Goal: Transaction & Acquisition: Purchase product/service

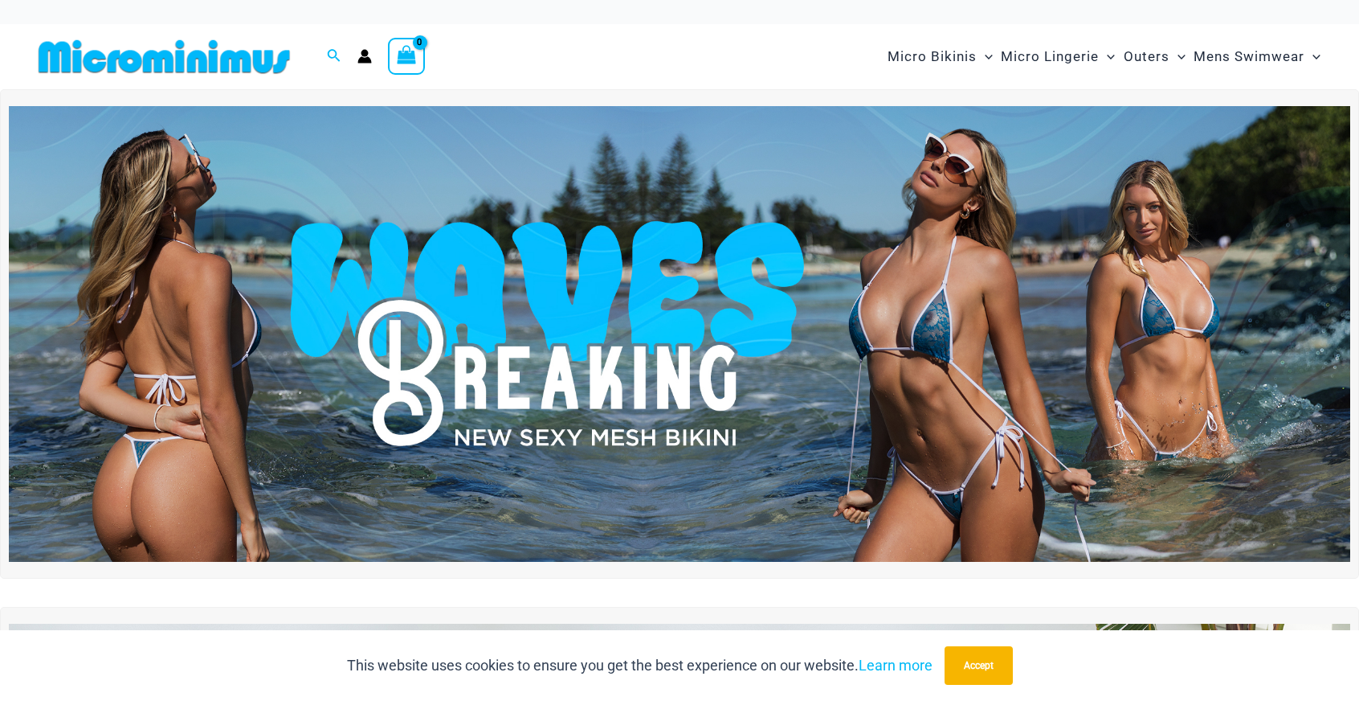
click at [887, 278] on img at bounding box center [680, 334] width 1342 height 456
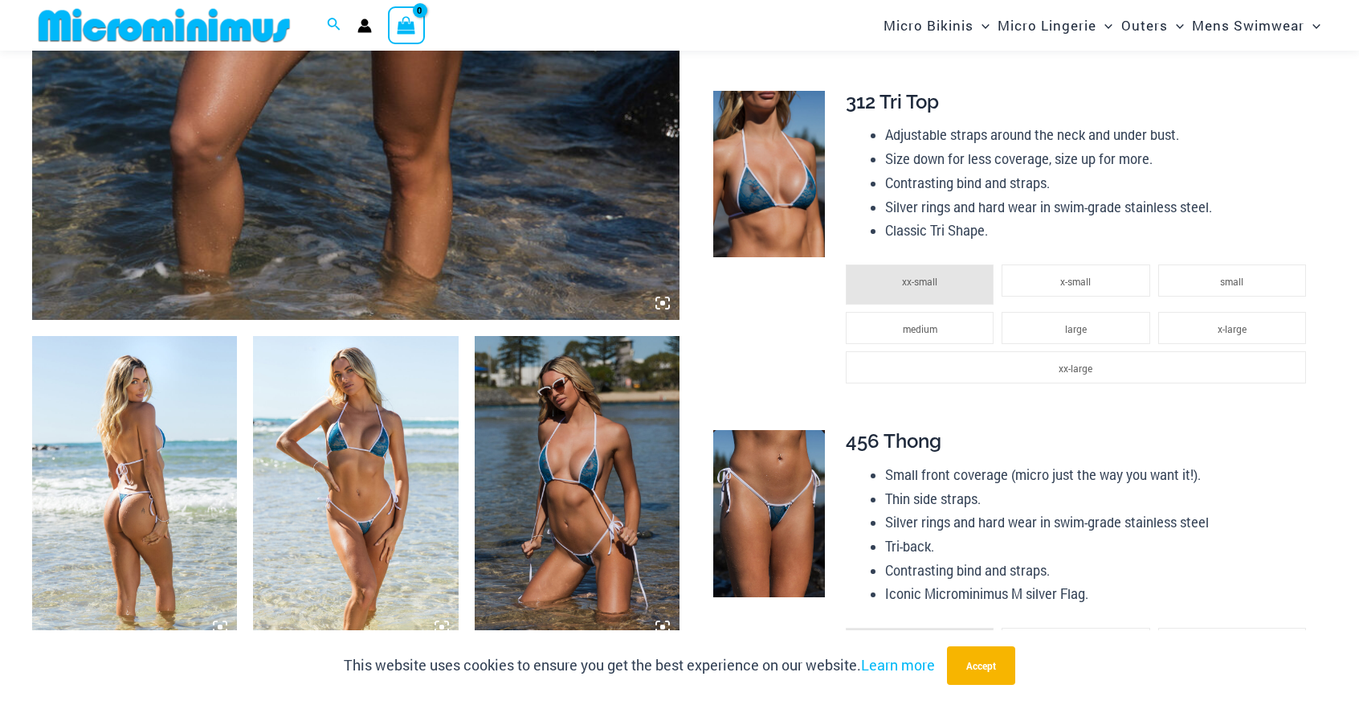
scroll to position [789, 0]
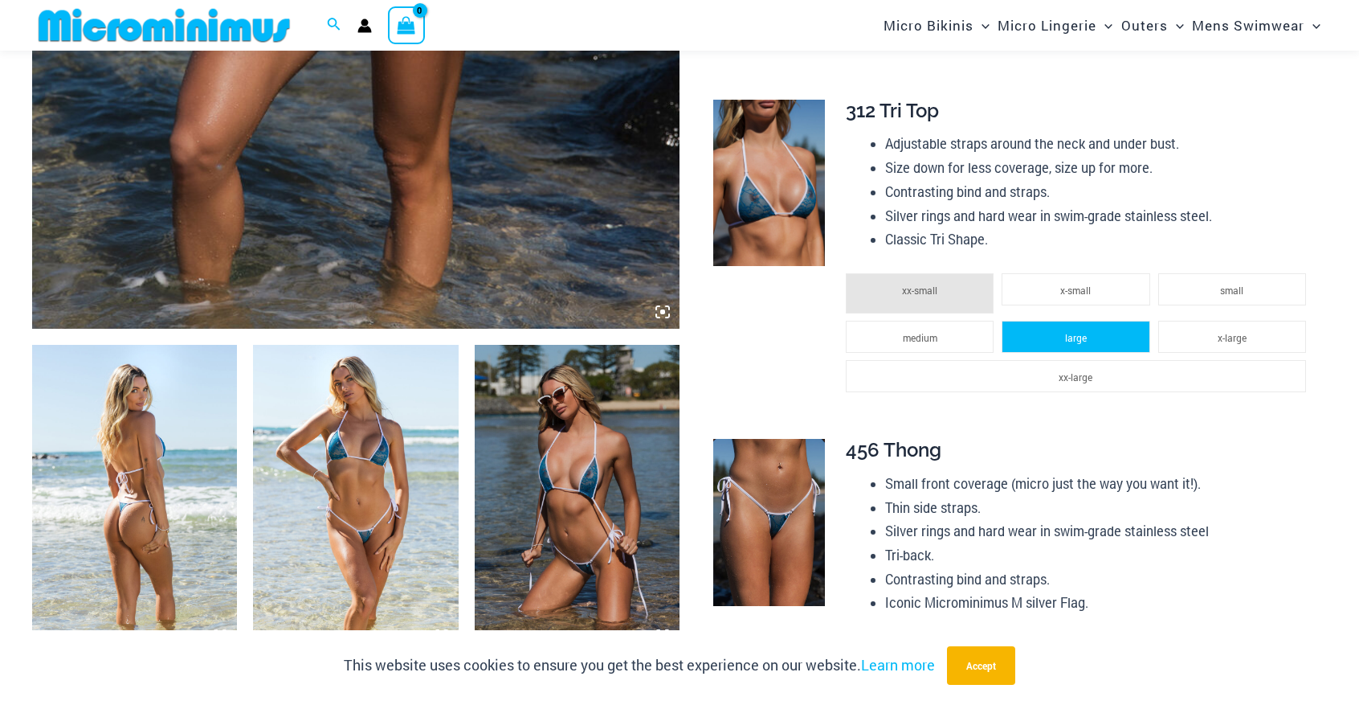
click at [1076, 335] on span "large" at bounding box center [1076, 337] width 22 height 13
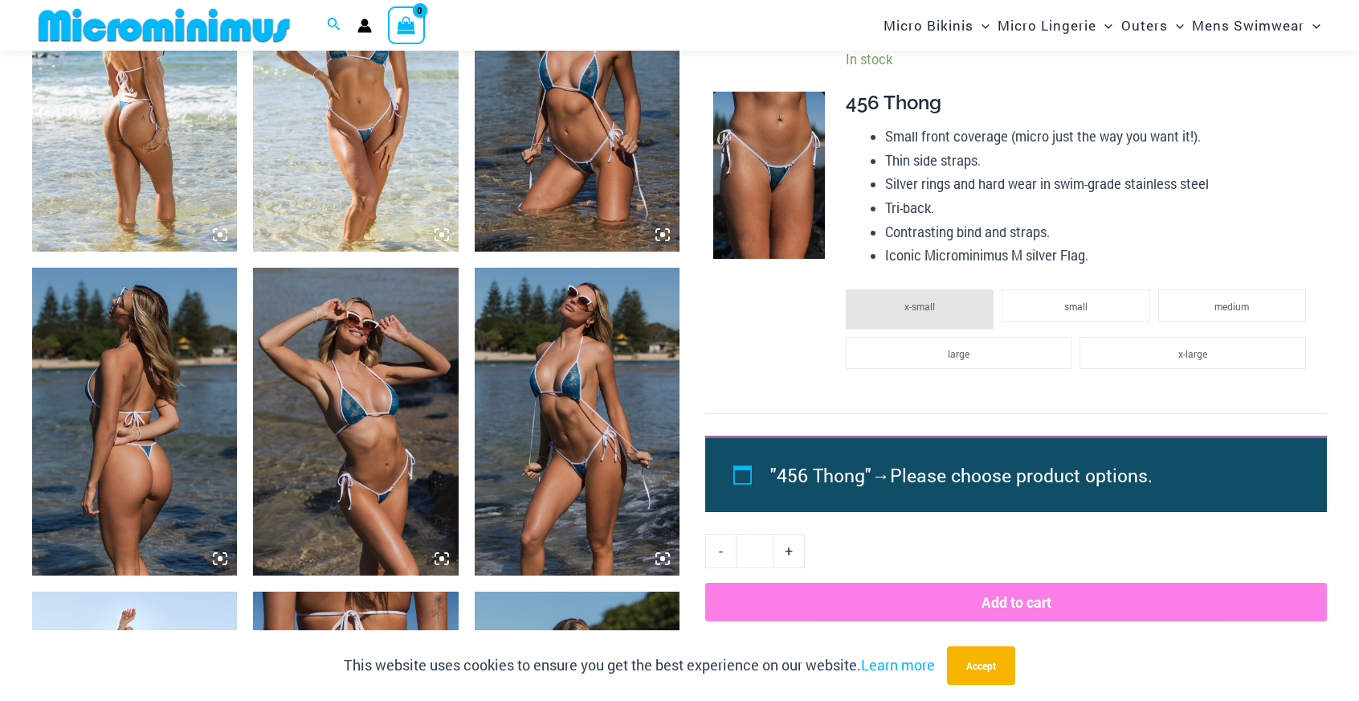
scroll to position [1191, 0]
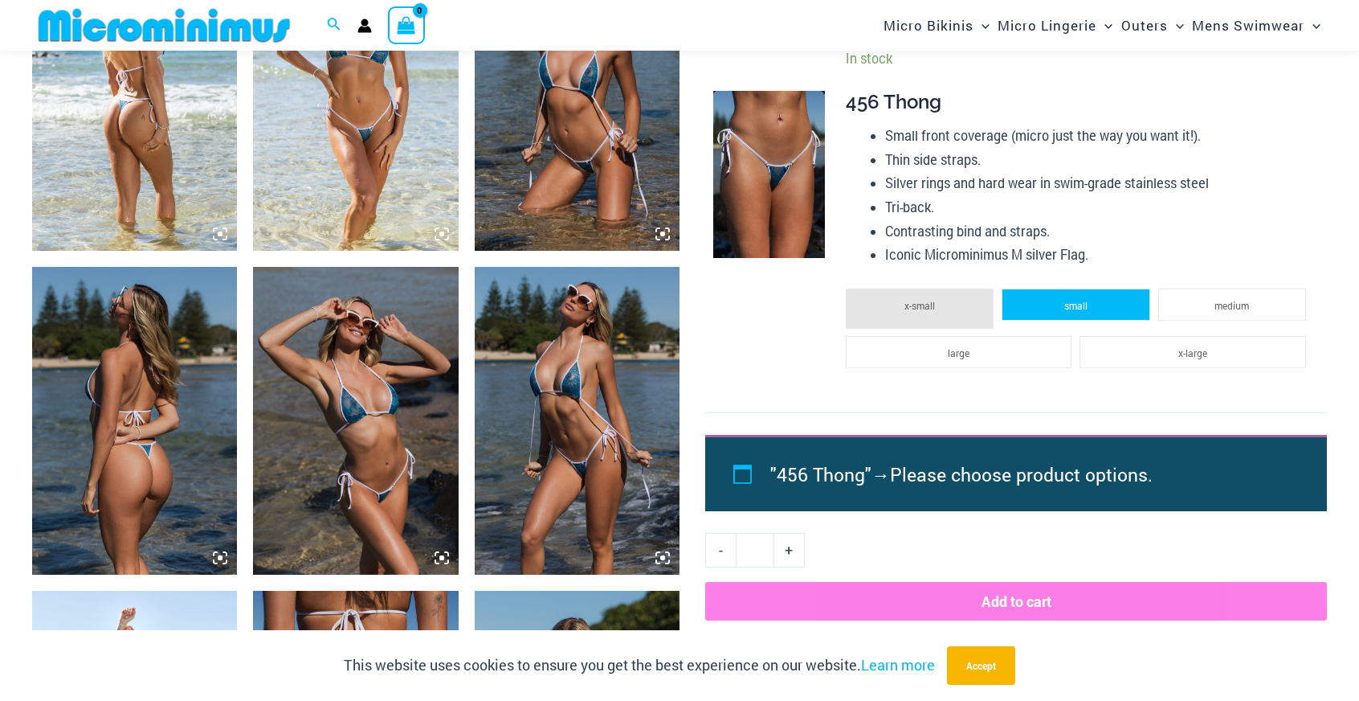
click at [1081, 310] on span "small" at bounding box center [1076, 305] width 23 height 13
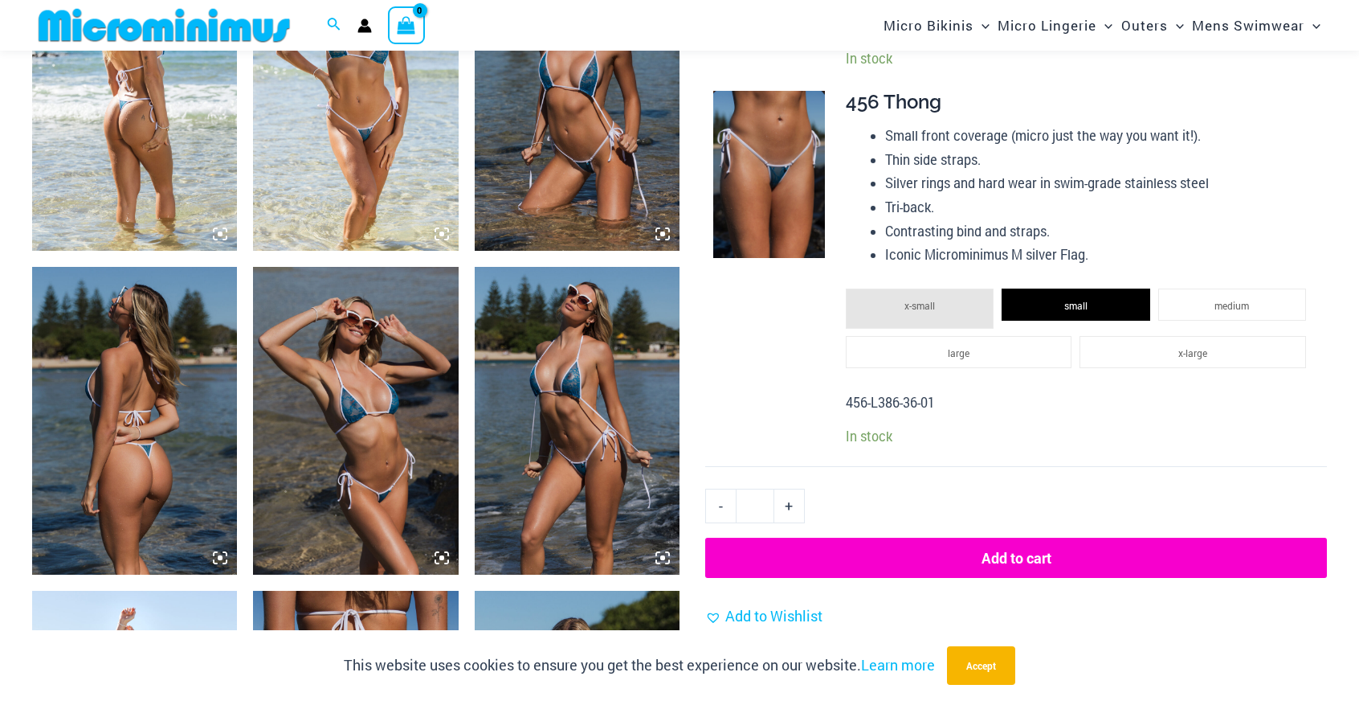
click at [1013, 550] on button "Add to cart" at bounding box center [1016, 557] width 622 height 40
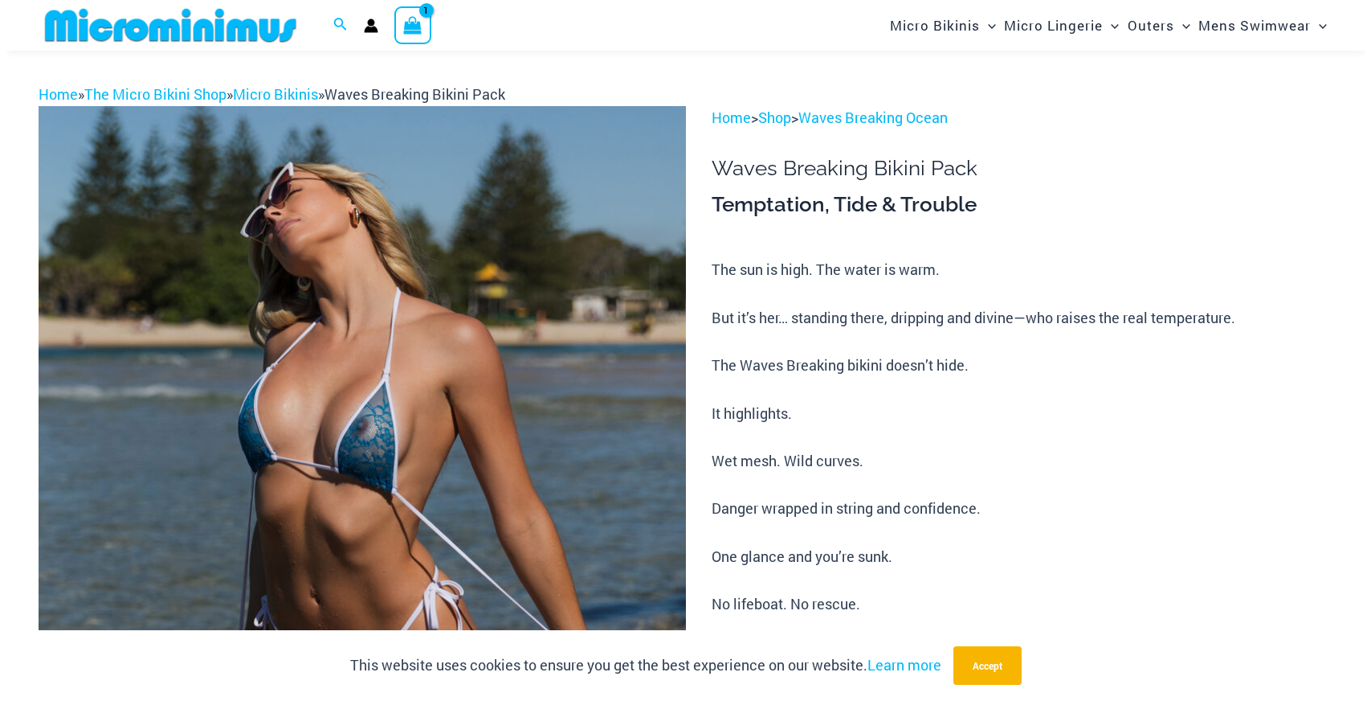
scroll to position [0, 0]
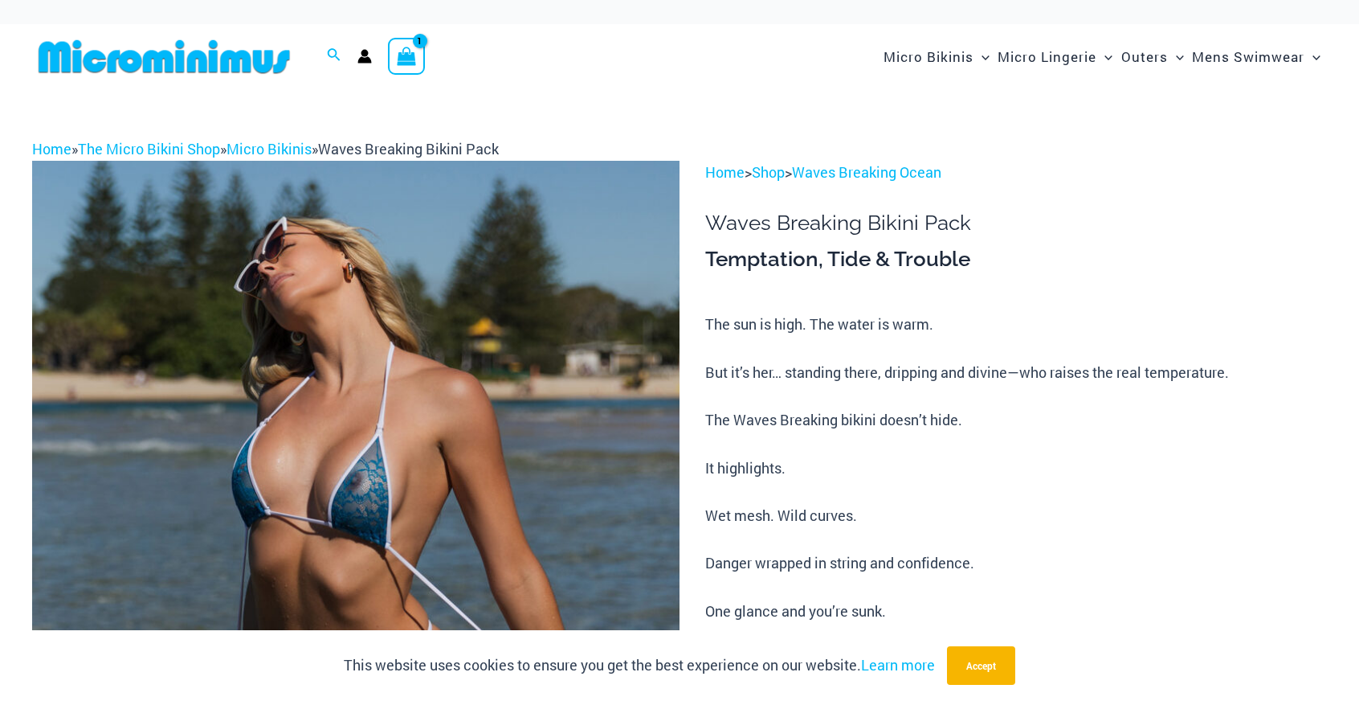
click at [415, 64] on icon "View Shopping Cart, 1 items" at bounding box center [407, 56] width 18 height 18
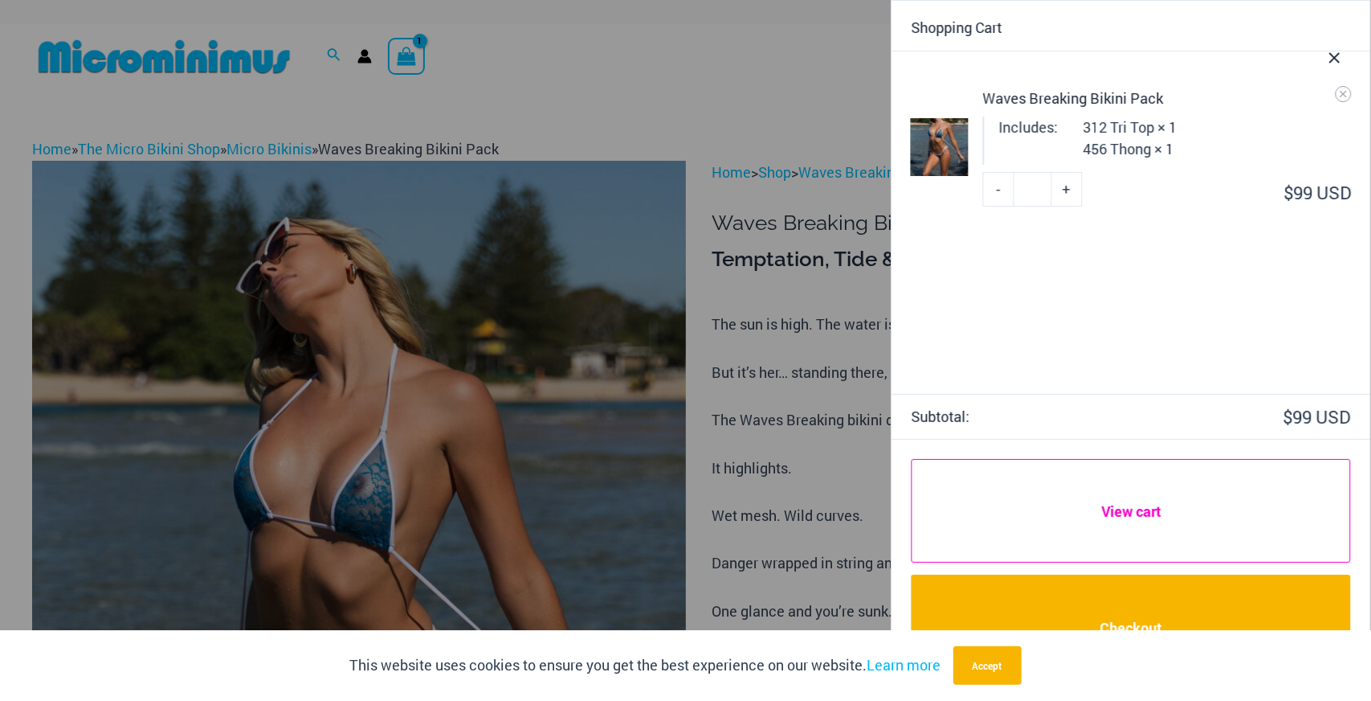
click at [1130, 514] on link "View cart" at bounding box center [1131, 511] width 439 height 104
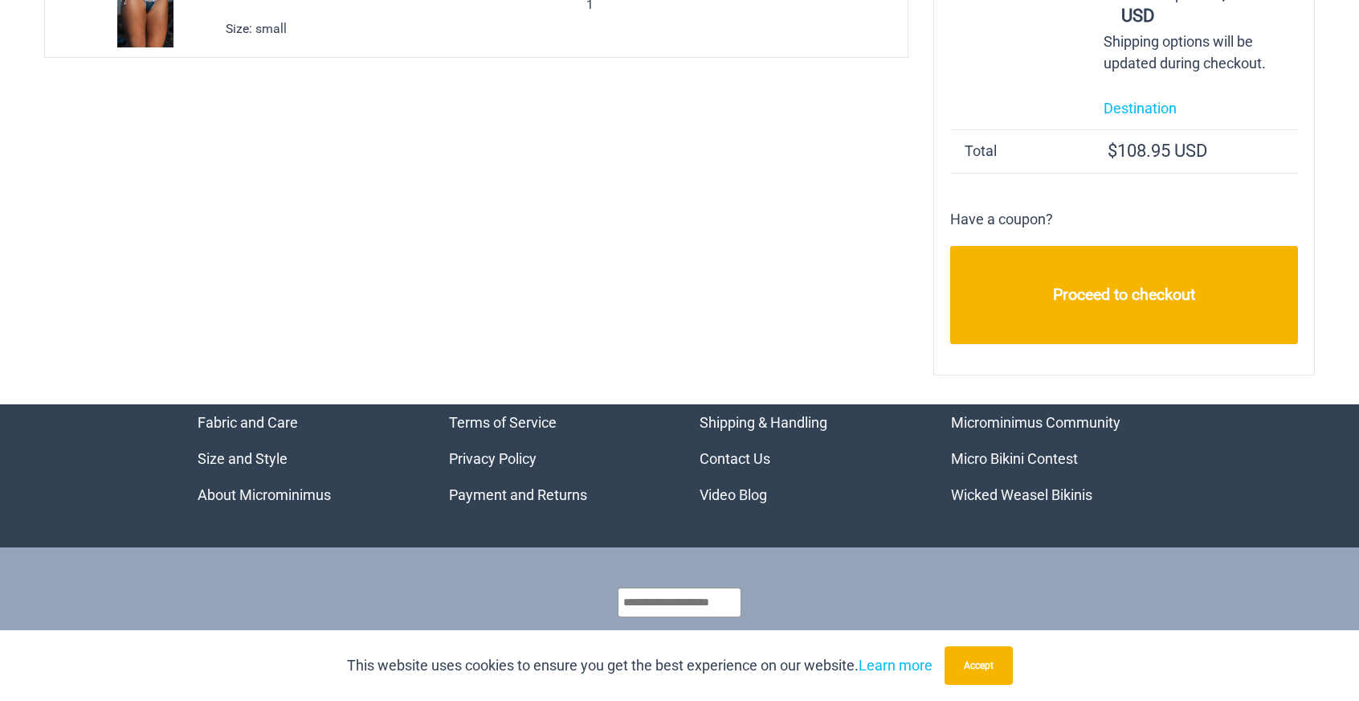
scroll to position [392, 0]
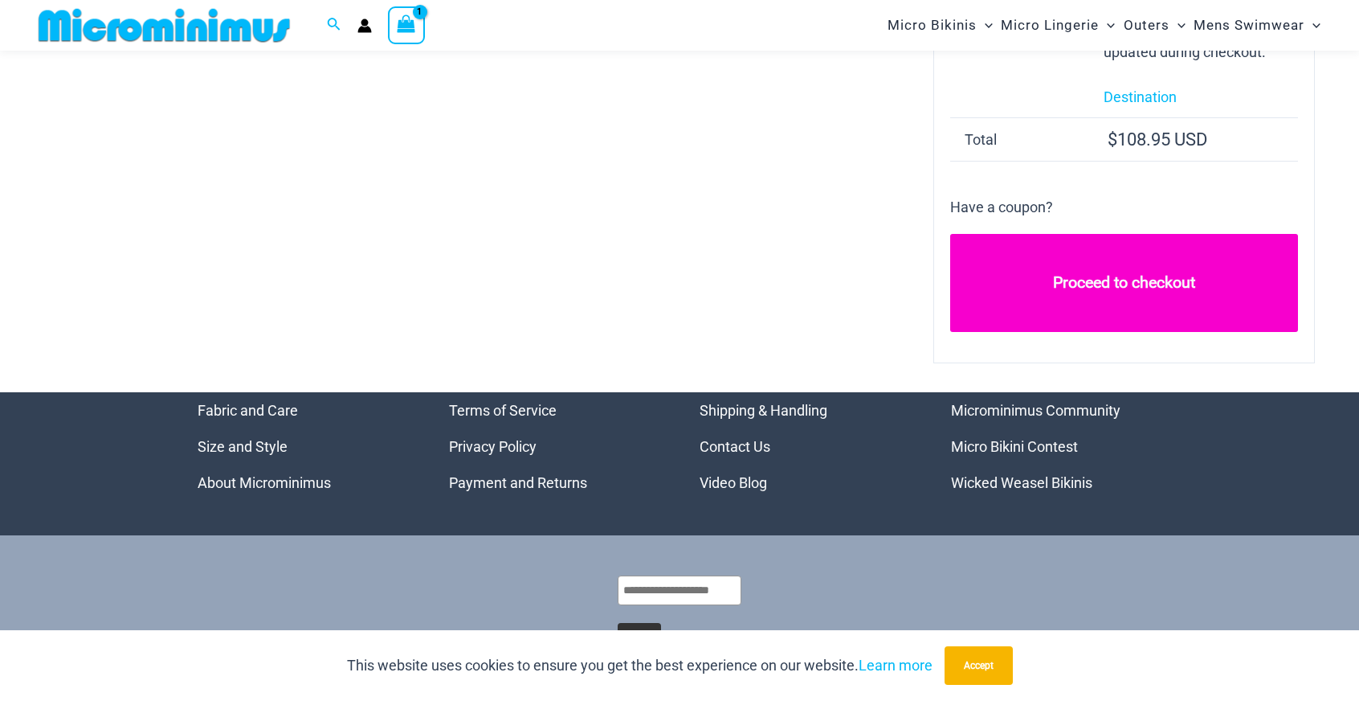
click at [1110, 303] on link "Proceed to checkout" at bounding box center [1124, 283] width 348 height 98
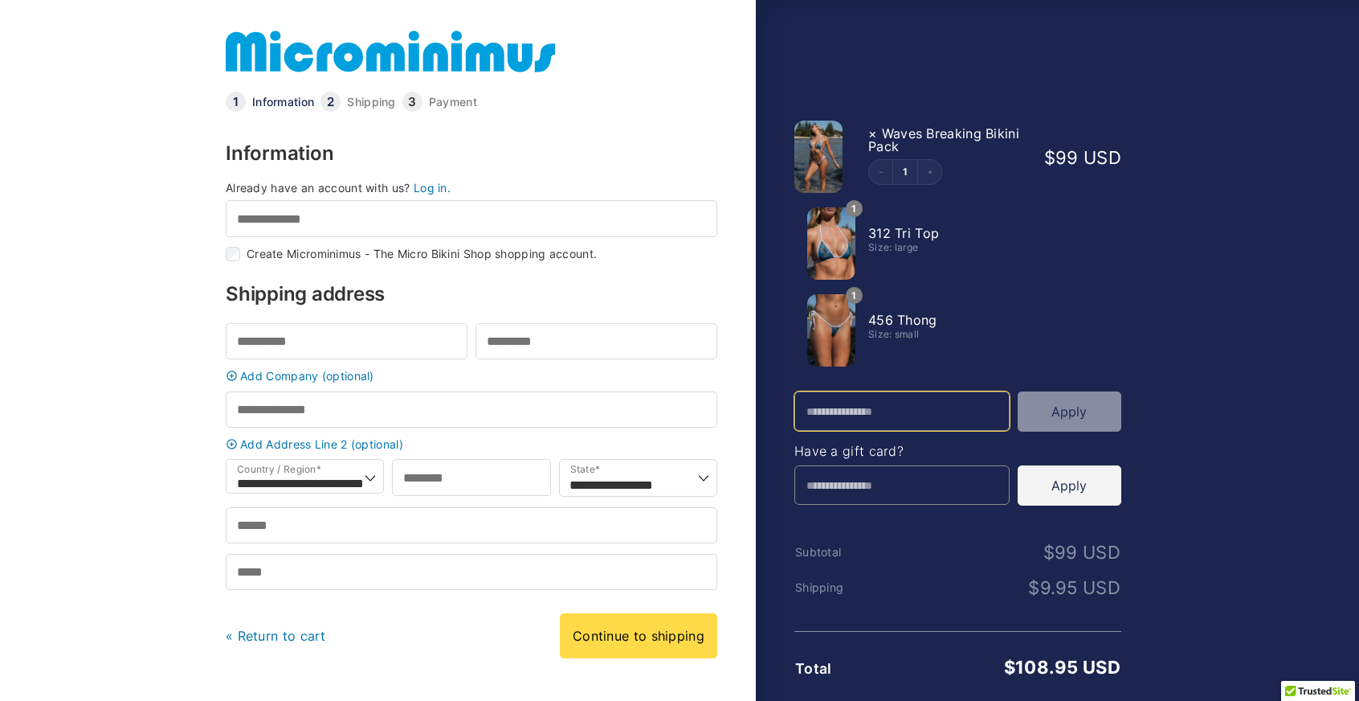
click at [887, 420] on input "Promo Code" at bounding box center [902, 410] width 215 height 39
paste input "**********"
type input "**********"
click at [1089, 407] on button "Apply" at bounding box center [1070, 411] width 104 height 40
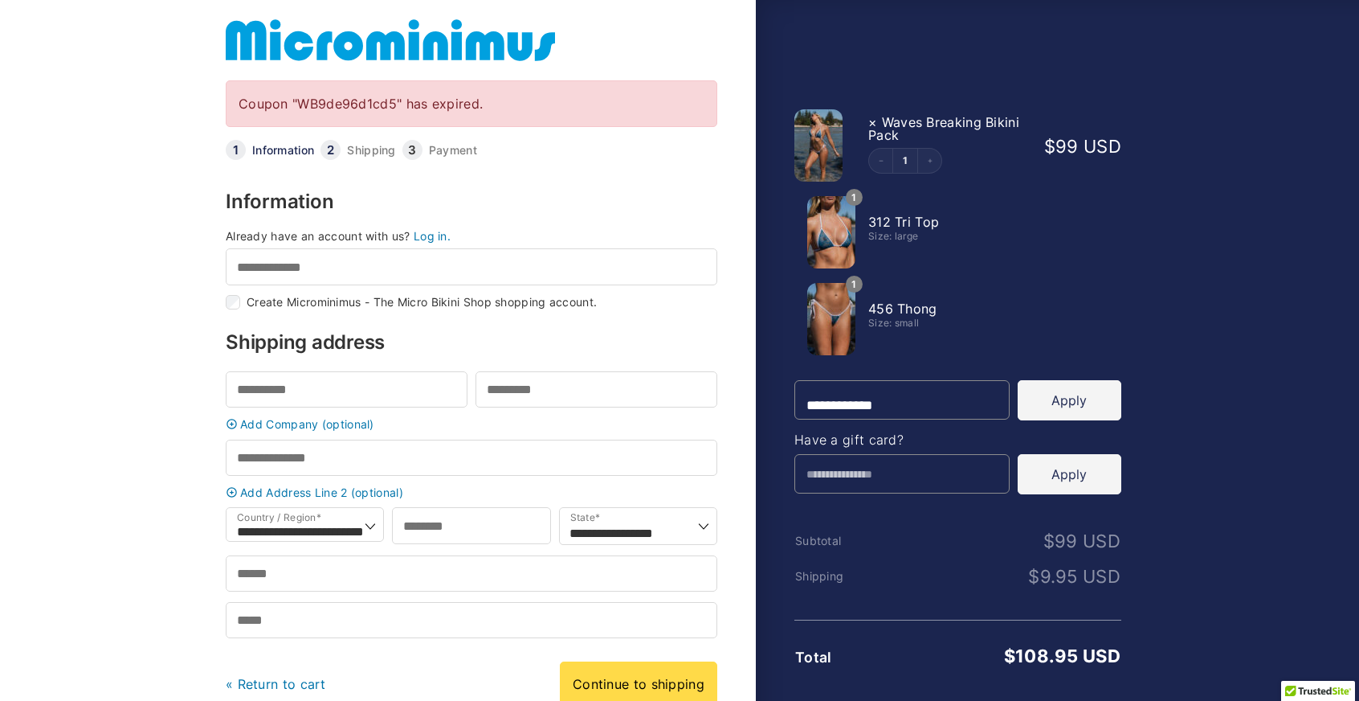
scroll to position [11, 0]
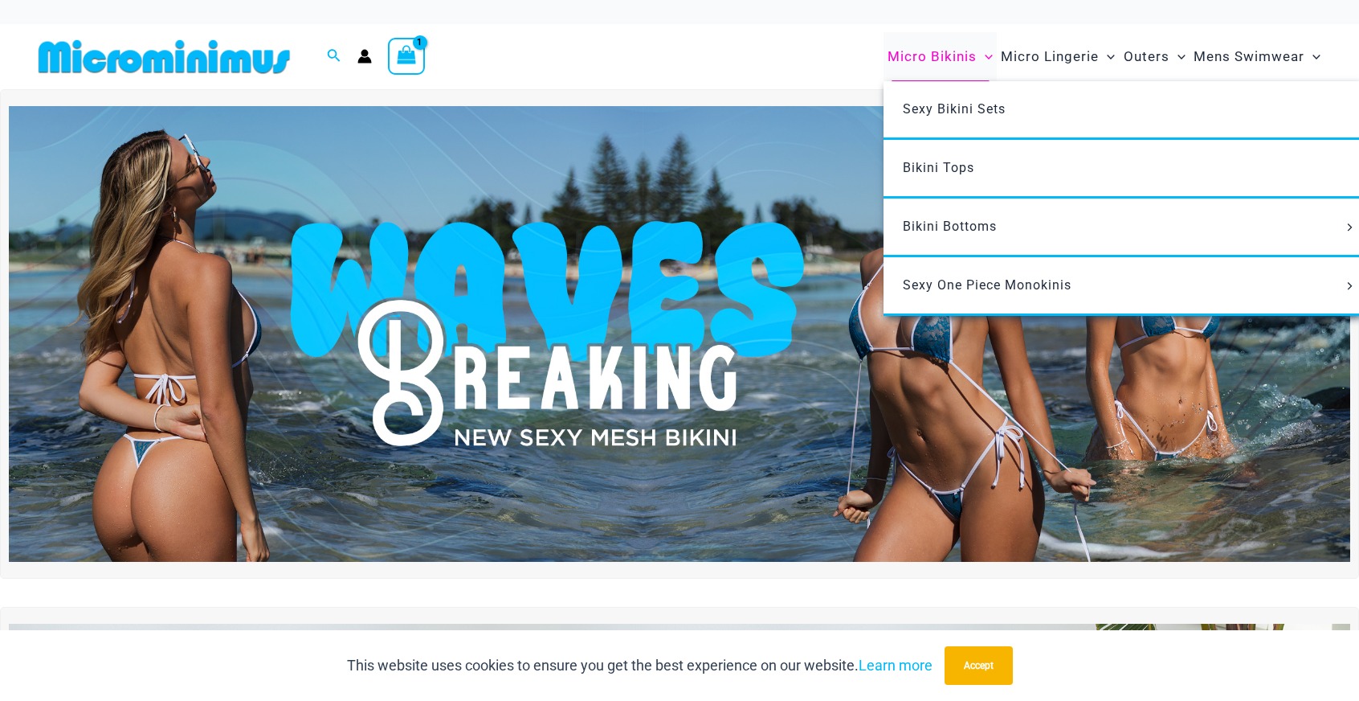
click at [964, 61] on span "Micro Bikinis" at bounding box center [932, 56] width 89 height 41
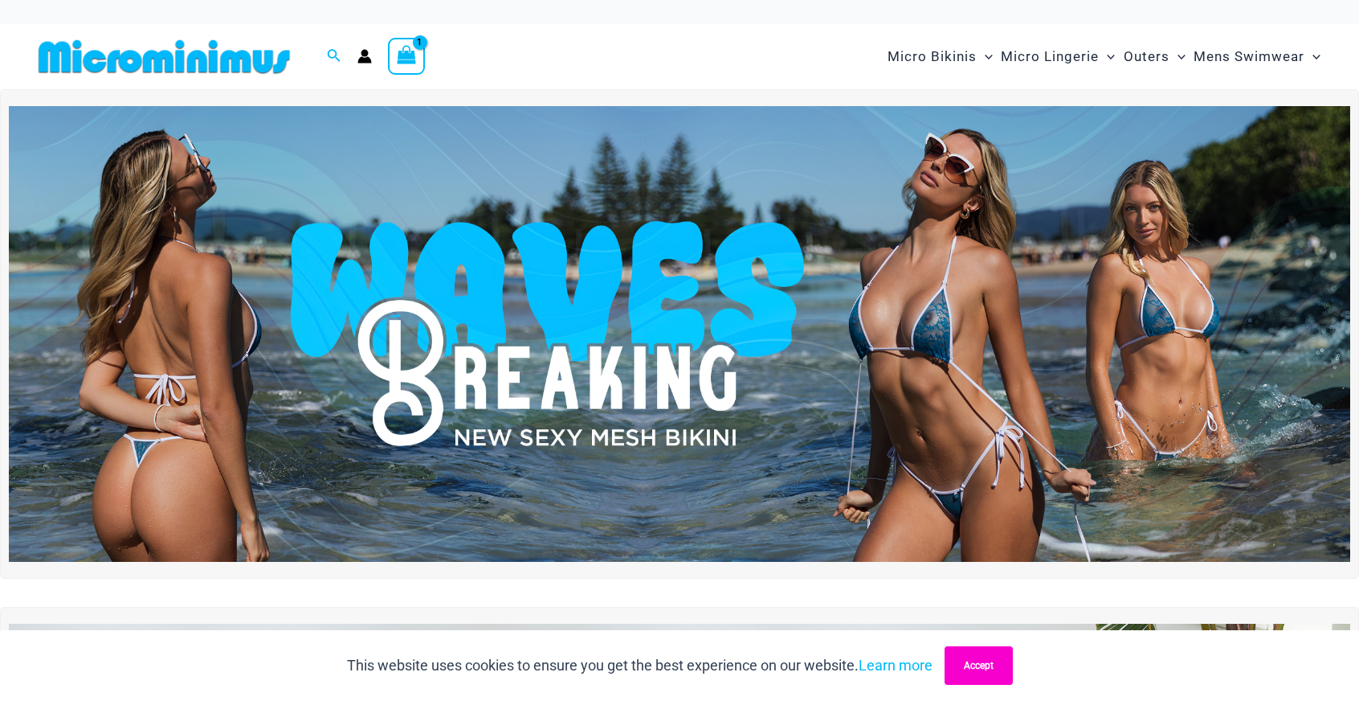
click at [1003, 668] on button "Accept" at bounding box center [979, 665] width 68 height 39
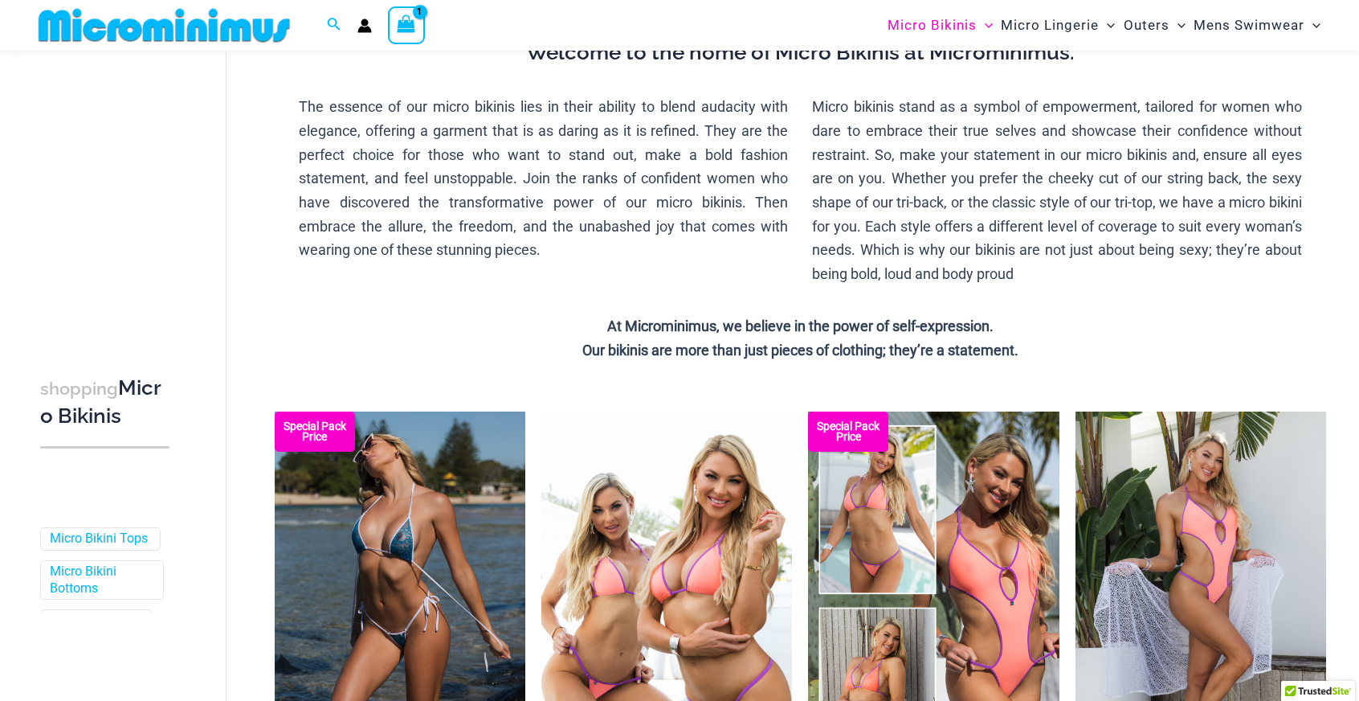
scroll to position [80, 0]
